Goal: Information Seeking & Learning: Check status

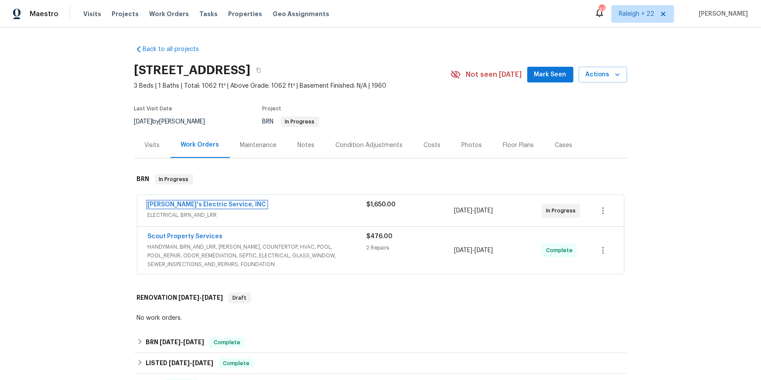
click at [215, 208] on link "Jack's Electric Service, INC" at bounding box center [207, 205] width 119 height 6
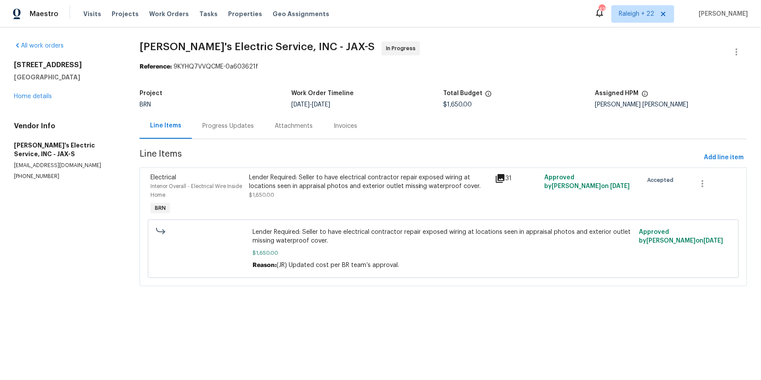
click at [235, 139] on div "Progress Updates" at bounding box center [228, 126] width 72 height 26
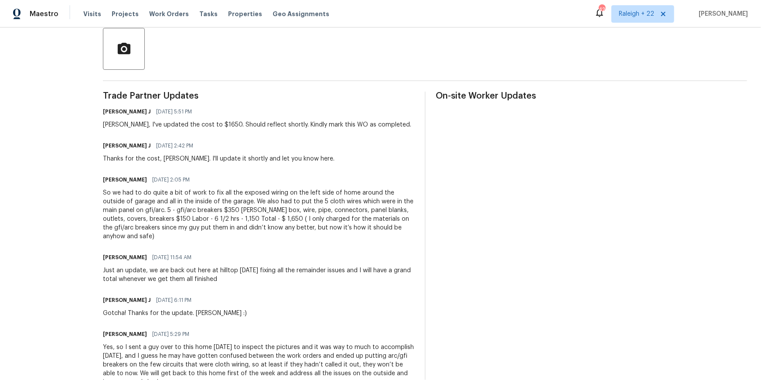
scroll to position [203, 0]
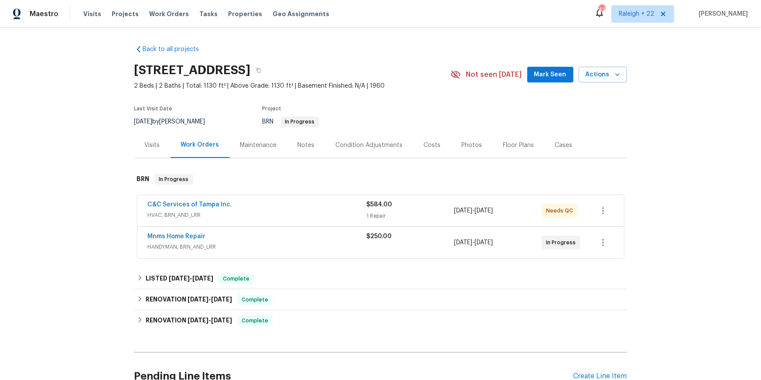
click at [210, 226] on div "C&C Services of Tampa Inc. HVAC, BRN_AND_LRR $584.00 1 Repair [DATE] - [DATE] N…" at bounding box center [380, 210] width 487 height 31
drag, startPoint x: 211, startPoint y: 236, endPoint x: 323, endPoint y: 250, distance: 112.9
click at [325, 226] on div "C&C Services of Tampa Inc. HVAC, BRN_AND_LRR $584.00 1 Repair [DATE] - [DATE] N…" at bounding box center [380, 210] width 487 height 31
click at [184, 240] on link "Mnms Home Repair" at bounding box center [177, 236] width 58 height 6
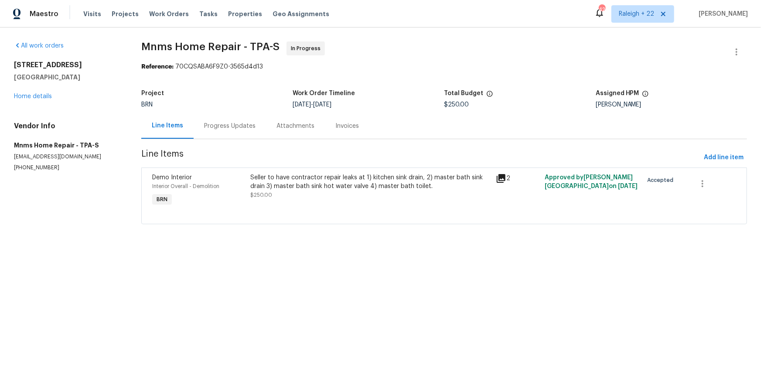
click at [254, 130] on div "Progress Updates" at bounding box center [229, 126] width 51 height 9
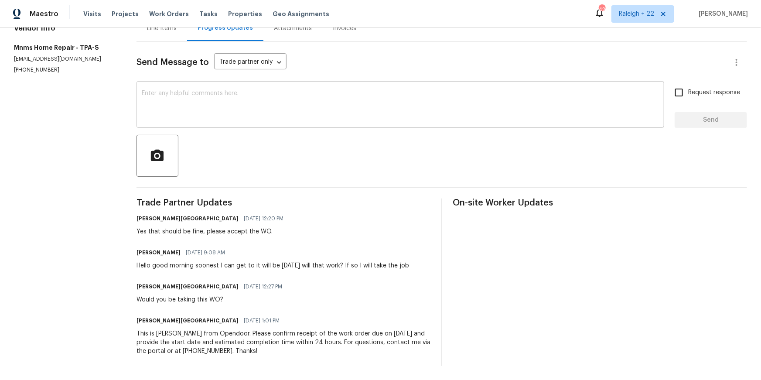
scroll to position [147, 0]
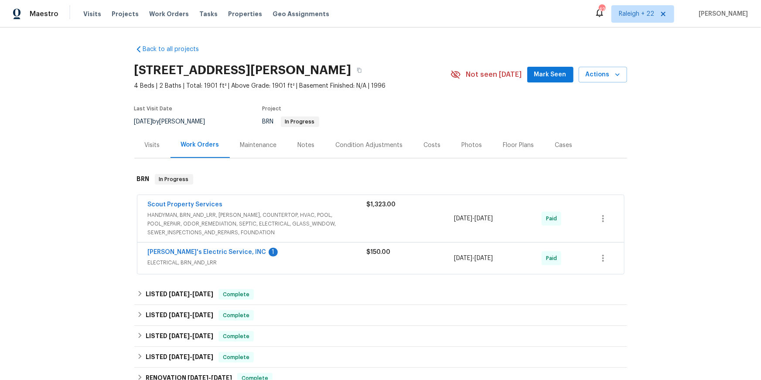
click at [126, 186] on div "Back to all projects 4562 Crystal Brook Way, Jacksonville, FL 32224 4 Beds | 2 …" at bounding box center [380, 203] width 761 height 353
click at [146, 158] on div "Visits" at bounding box center [152, 145] width 36 height 26
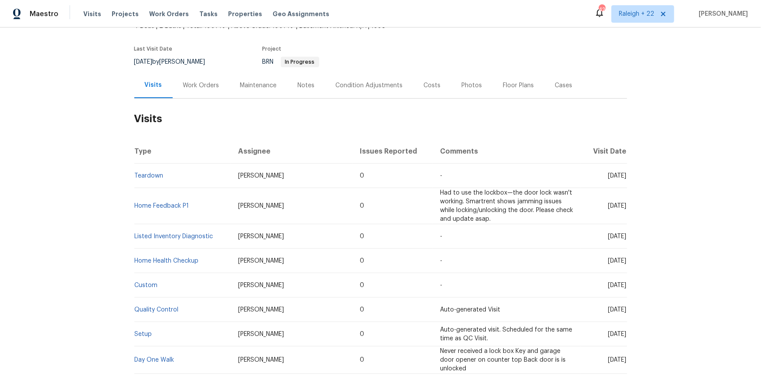
scroll to position [65, 0]
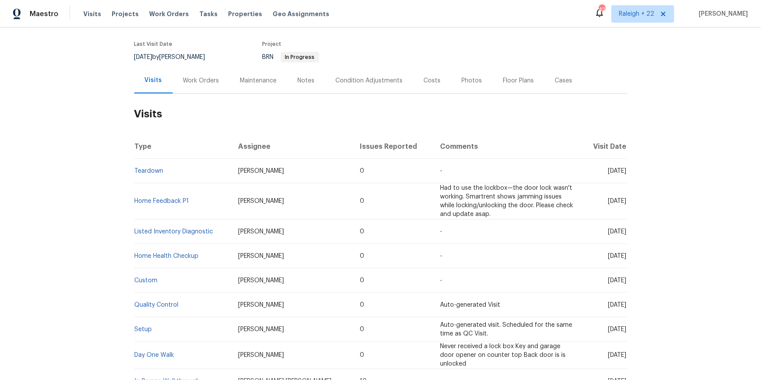
click at [156, 183] on td "Teardown" at bounding box center [182, 171] width 97 height 24
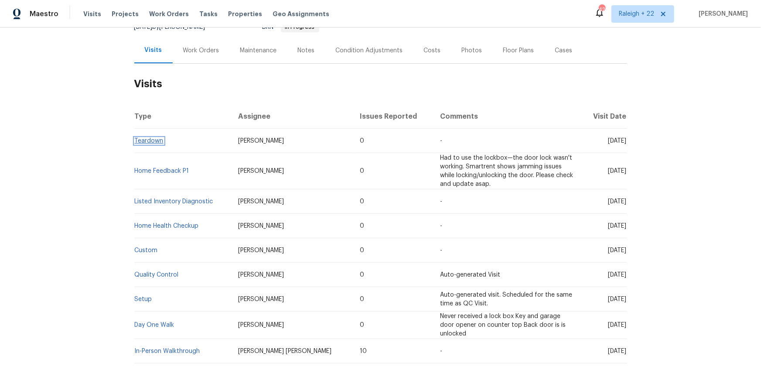
click at [154, 144] on link "Teardown" at bounding box center [149, 141] width 29 height 6
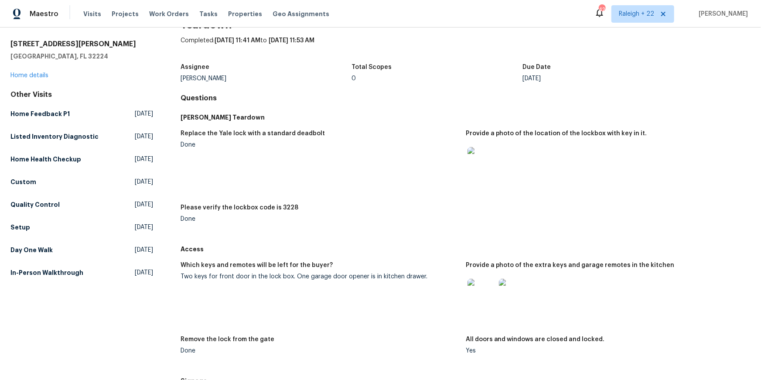
scroll to position [25, 0]
click at [478, 174] on img at bounding box center [482, 160] width 28 height 28
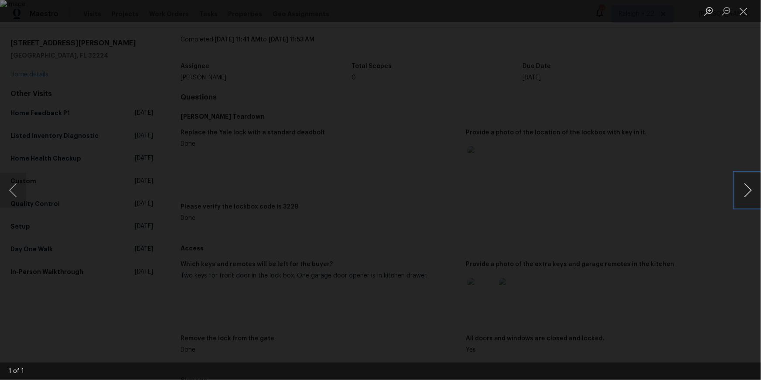
click at [757, 189] on button "Next image" at bounding box center [748, 190] width 26 height 35
click at [742, 188] on button "Next image" at bounding box center [748, 190] width 26 height 35
click at [747, 187] on button "Next image" at bounding box center [748, 190] width 26 height 35
drag, startPoint x: 746, startPoint y: 192, endPoint x: 728, endPoint y: 193, distance: 17.5
click at [744, 192] on button "Next image" at bounding box center [748, 190] width 26 height 35
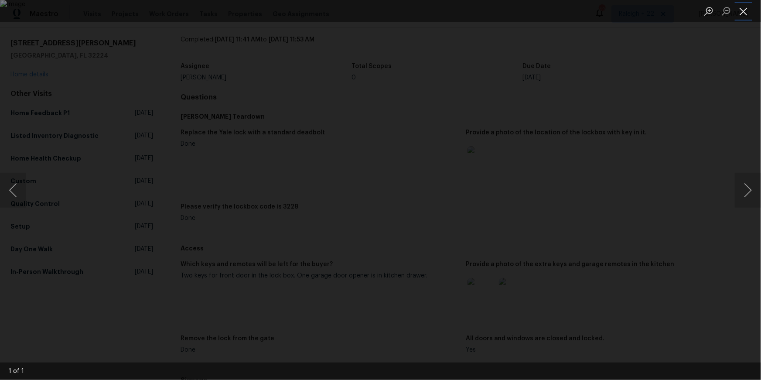
click at [750, 7] on button "Close lightbox" at bounding box center [743, 10] width 17 height 15
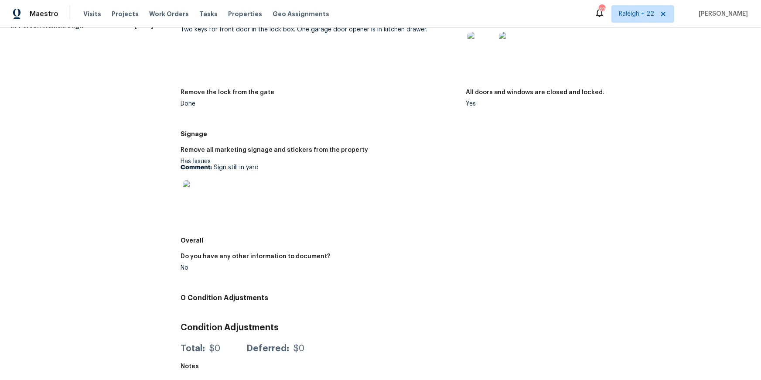
scroll to position [370, 0]
click at [200, 180] on img at bounding box center [197, 194] width 28 height 28
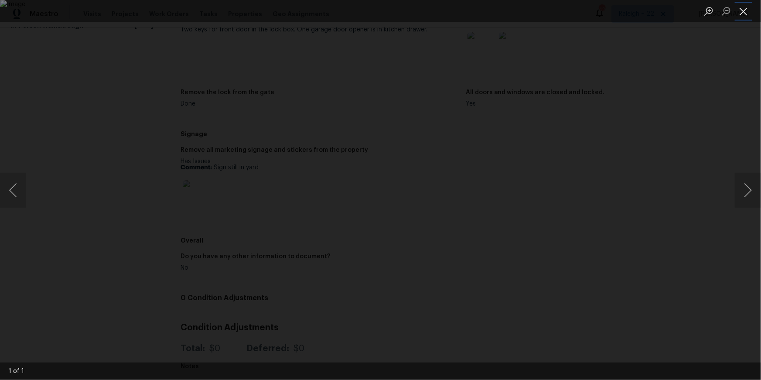
click at [745, 10] on button "Close lightbox" at bounding box center [743, 10] width 17 height 15
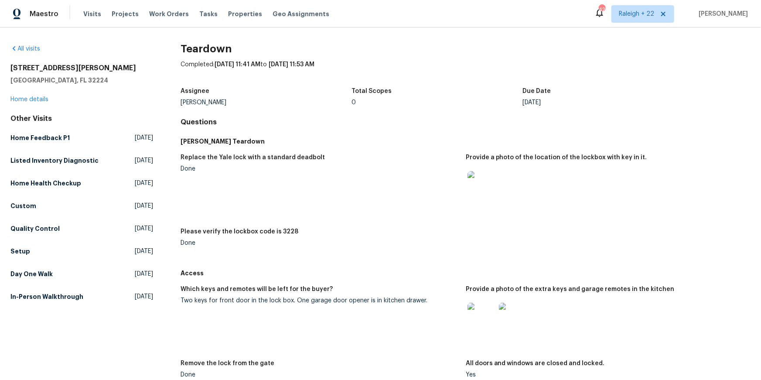
scroll to position [0, 0]
